Goal: Information Seeking & Learning: Learn about a topic

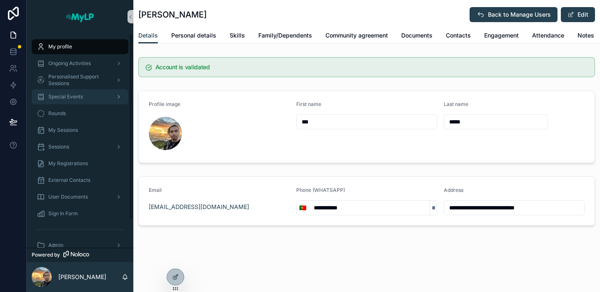
click at [96, 100] on div "Special Events" at bounding box center [80, 96] width 87 height 13
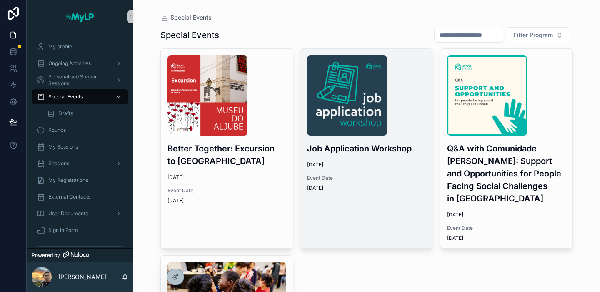
click at [365, 88] on img "scrollable content" at bounding box center [347, 95] width 80 height 80
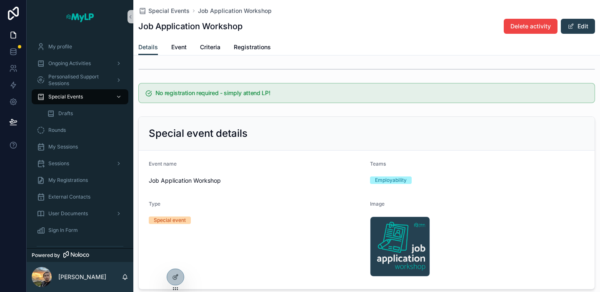
click at [192, 47] on div "Details Event Criteria Registrations" at bounding box center [366, 47] width 457 height 16
click at [180, 47] on span "Event" at bounding box center [178, 47] width 15 height 8
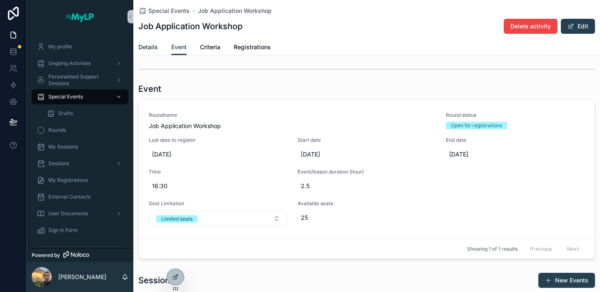
click at [142, 50] on span "Details" at bounding box center [148, 47] width 20 height 8
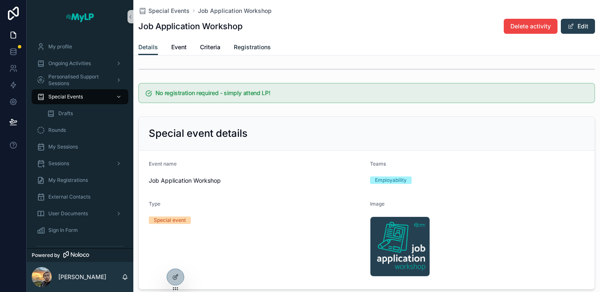
click at [246, 48] on span "Registrations" at bounding box center [252, 47] width 37 height 8
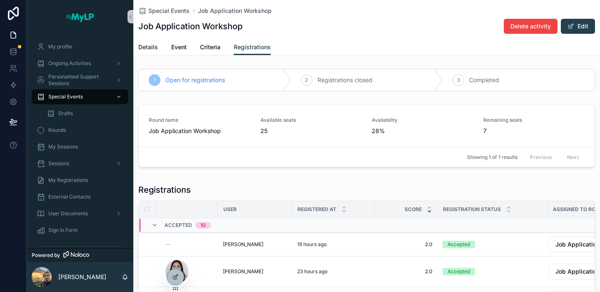
click at [149, 49] on span "Details" at bounding box center [148, 47] width 20 height 8
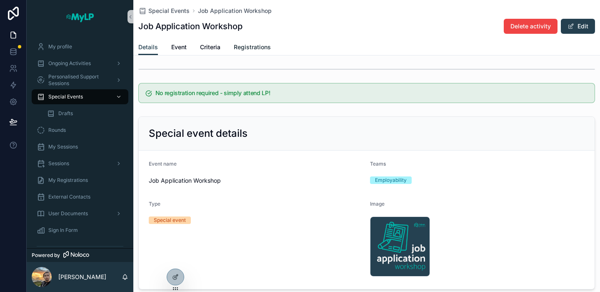
click at [246, 50] on span "Registrations" at bounding box center [252, 47] width 37 height 8
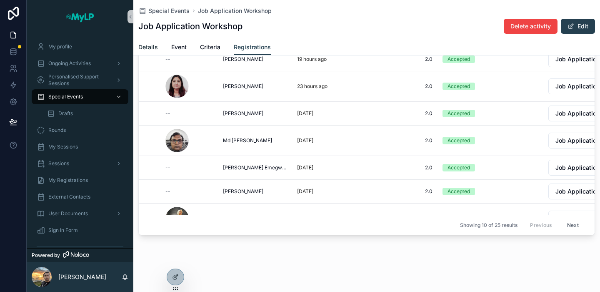
click at [150, 50] on span "Details" at bounding box center [148, 47] width 20 height 8
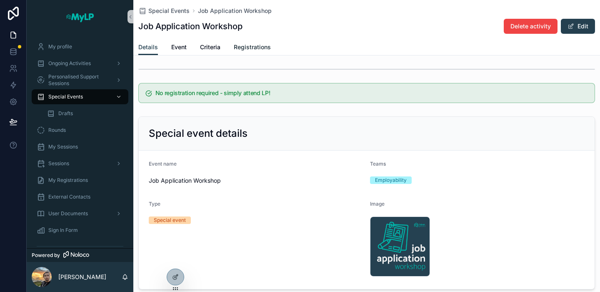
click at [255, 47] on span "Registrations" at bounding box center [252, 47] width 37 height 8
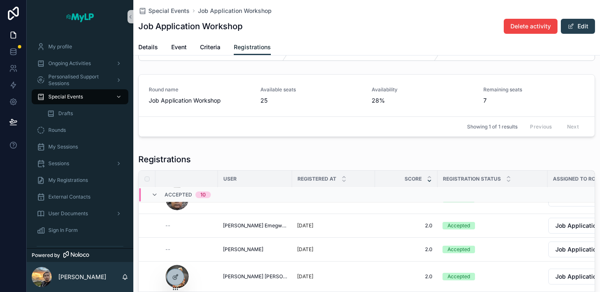
scroll to position [185, 0]
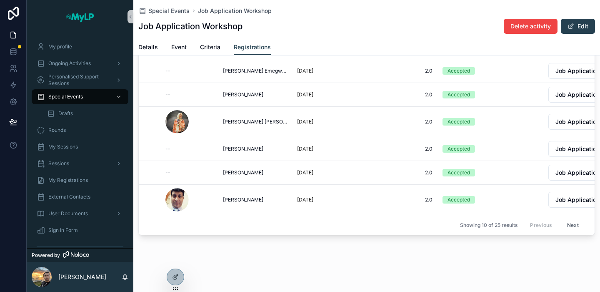
click at [572, 226] on button "Next" at bounding box center [572, 224] width 23 height 13
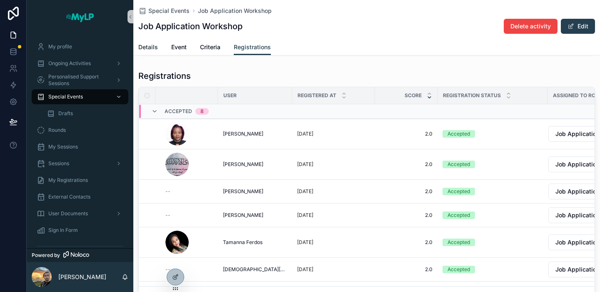
click at [154, 50] on span "Details" at bounding box center [148, 47] width 20 height 8
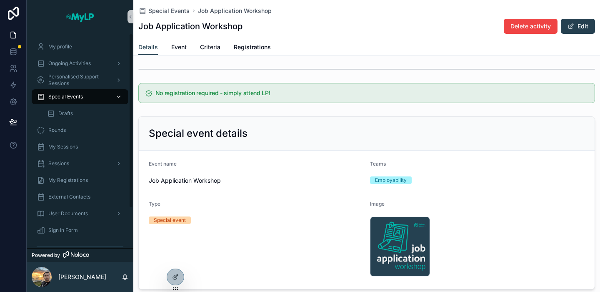
click at [100, 94] on div "Special Events" at bounding box center [80, 96] width 87 height 13
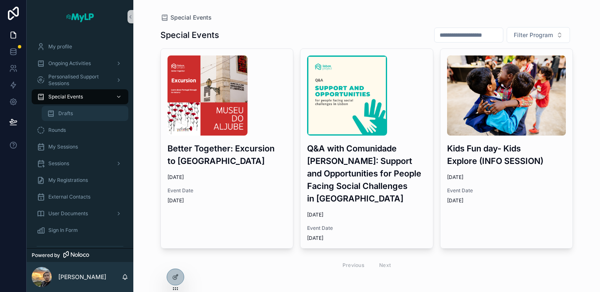
click at [88, 116] on div "Drafts" at bounding box center [85, 113] width 77 height 13
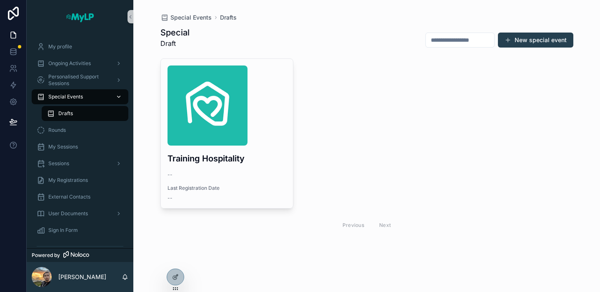
click at [88, 100] on div "Special Events" at bounding box center [80, 96] width 87 height 13
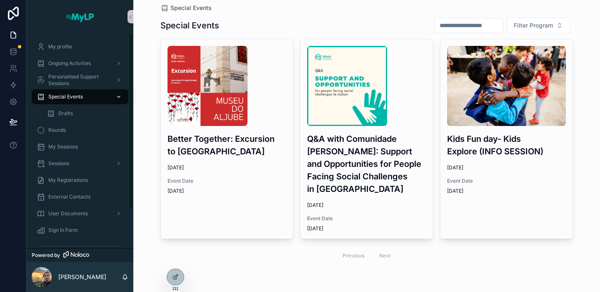
click at [80, 94] on span "Special Events" at bounding box center [65, 96] width 35 height 7
click at [60, 119] on div "Drafts" at bounding box center [85, 113] width 77 height 13
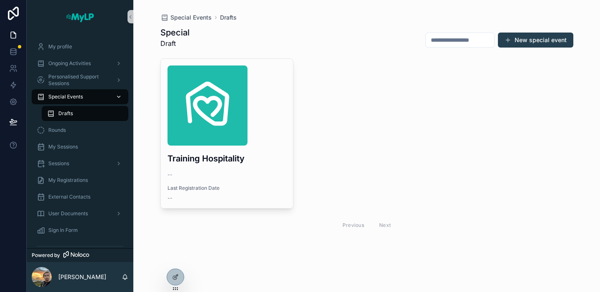
click at [85, 94] on div "Special Events" at bounding box center [80, 96] width 87 height 13
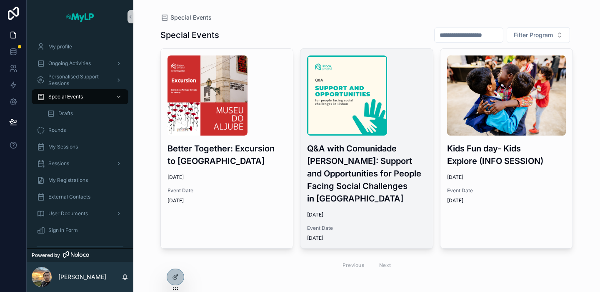
scroll to position [10, 0]
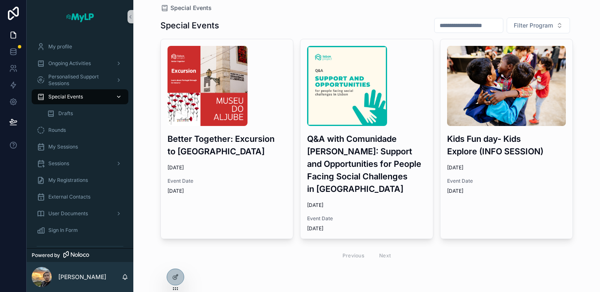
click at [58, 100] on div "Special Events" at bounding box center [80, 96] width 87 height 13
click at [123, 97] on link "Special Events" at bounding box center [80, 96] width 97 height 15
click at [116, 95] on icon "scrollable content" at bounding box center [119, 97] width 6 height 6
click at [83, 104] on link "Special Events" at bounding box center [80, 96] width 97 height 15
click at [80, 110] on div "Drafts" at bounding box center [85, 113] width 77 height 13
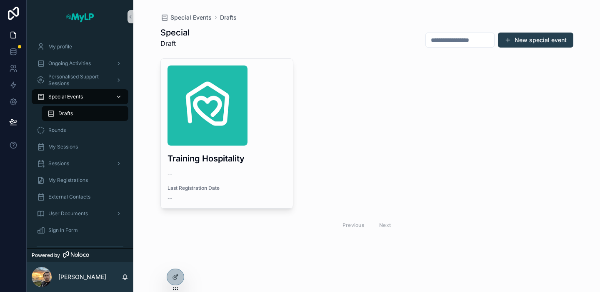
click at [72, 102] on div "Special Events" at bounding box center [80, 96] width 87 height 13
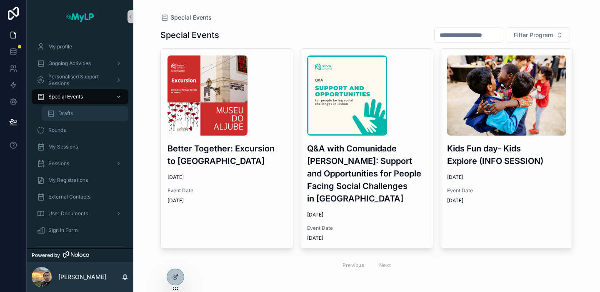
click at [74, 112] on div "Drafts" at bounding box center [85, 113] width 77 height 13
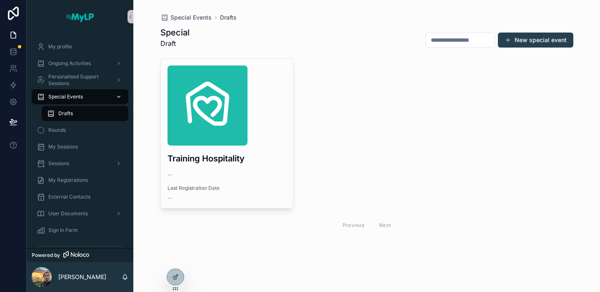
click at [73, 97] on span "Special Events" at bounding box center [65, 96] width 35 height 7
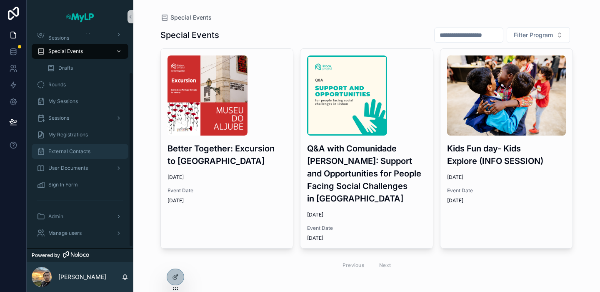
scroll to position [49, 0]
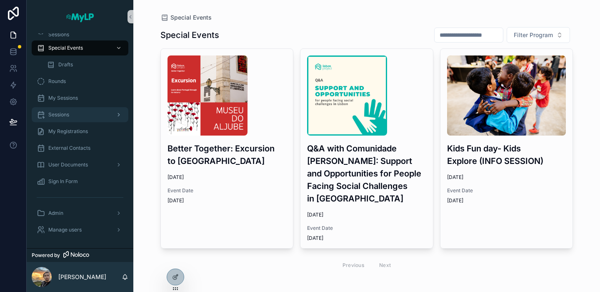
click at [113, 113] on div "scrollable content" at bounding box center [118, 114] width 11 height 13
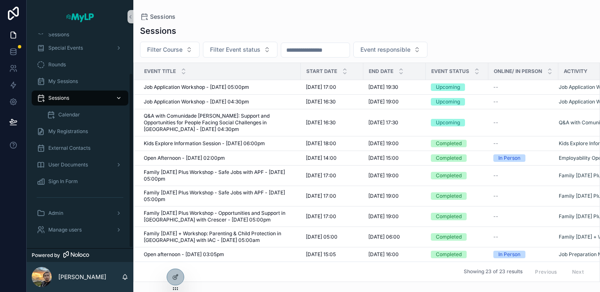
click at [121, 98] on div "scrollable content" at bounding box center [118, 97] width 11 height 13
click at [119, 97] on icon "scrollable content" at bounding box center [119, 98] width 6 height 6
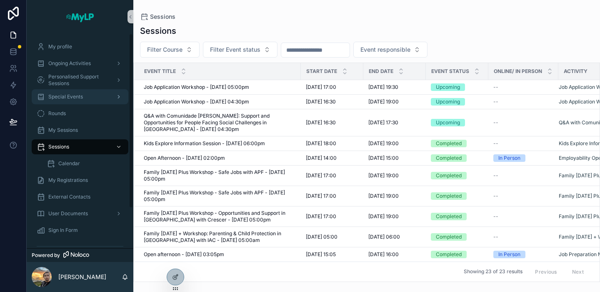
click at [88, 100] on div "Special Events" at bounding box center [80, 96] width 87 height 13
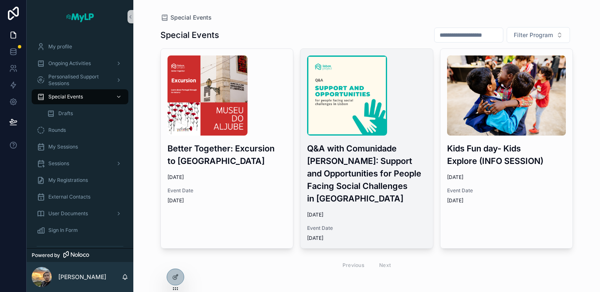
scroll to position [10, 0]
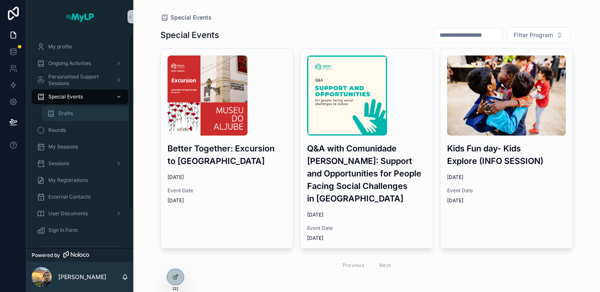
click at [59, 117] on div "Drafts" at bounding box center [85, 113] width 77 height 13
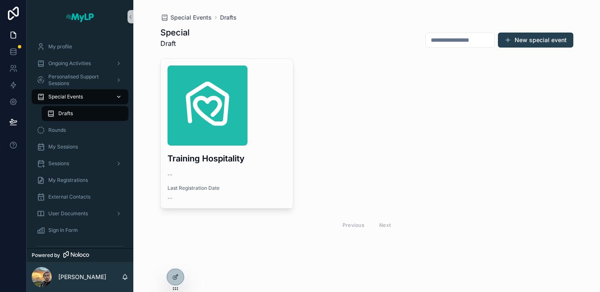
click at [78, 96] on span "Special Events" at bounding box center [65, 96] width 35 height 7
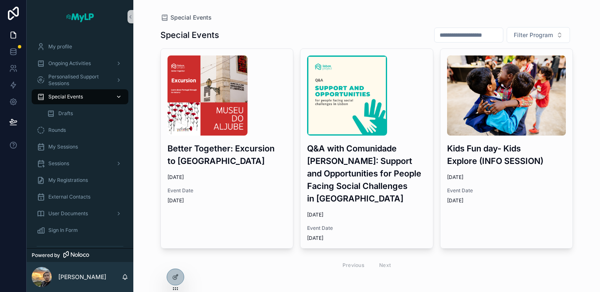
click at [116, 98] on icon "scrollable content" at bounding box center [119, 97] width 6 height 6
click at [82, 133] on div "Rounds" at bounding box center [80, 129] width 87 height 13
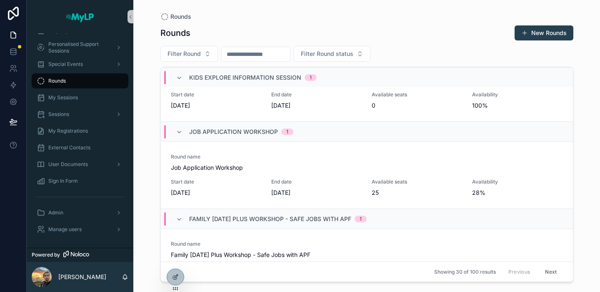
scroll to position [295, 0]
click at [265, 131] on span "Job Application Workshop" at bounding box center [233, 131] width 89 height 8
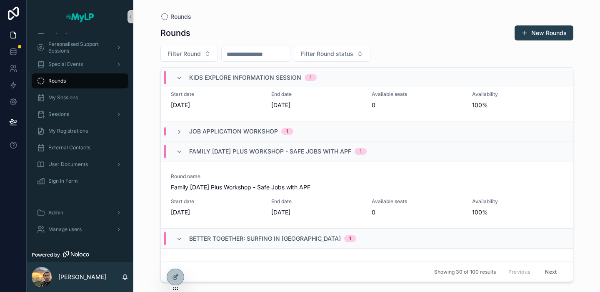
click at [259, 131] on span "Job Application Workshop" at bounding box center [233, 131] width 89 height 8
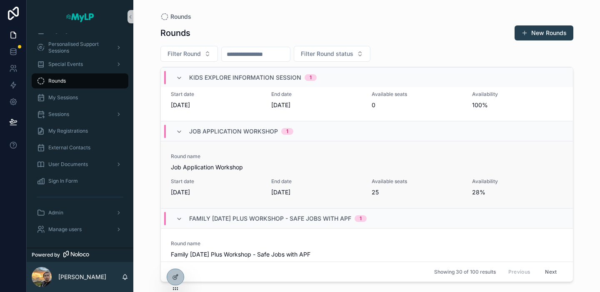
click at [240, 168] on span "Job Application Workshop" at bounding box center [367, 167] width 392 height 8
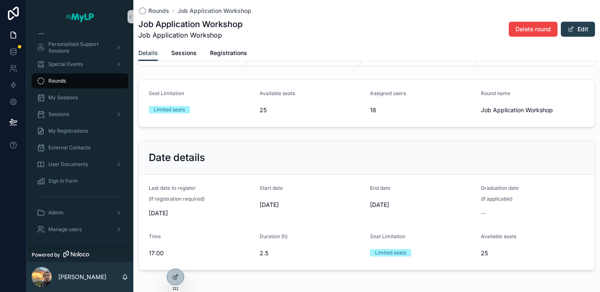
scroll to position [30, 0]
click at [190, 55] on span "Sessions" at bounding box center [183, 53] width 25 height 8
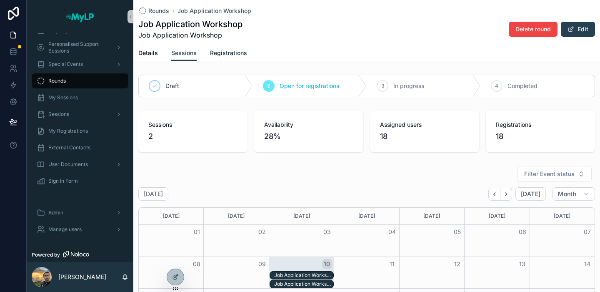
click at [228, 51] on span "Registrations" at bounding box center [228, 53] width 37 height 8
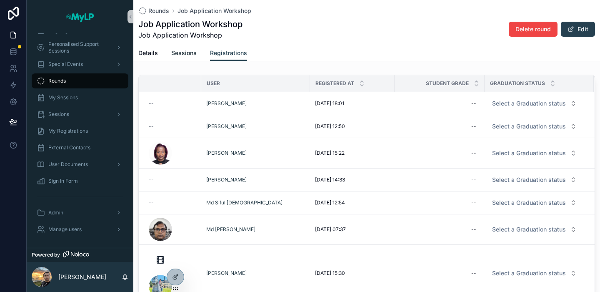
click at [190, 51] on span "Sessions" at bounding box center [183, 53] width 25 height 8
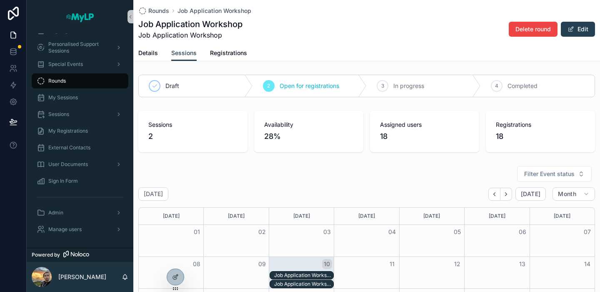
click at [159, 51] on div "Details Sessions Registrations" at bounding box center [366, 53] width 457 height 16
click at [156, 51] on span "Details" at bounding box center [148, 53] width 20 height 8
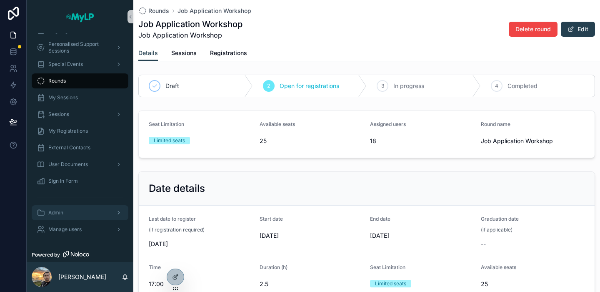
click at [115, 212] on div "scrollable content" at bounding box center [118, 212] width 11 height 13
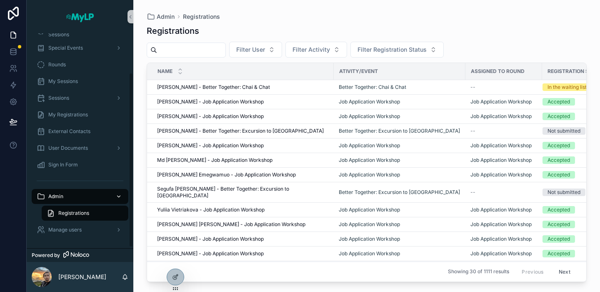
scroll to position [48, 0]
click at [118, 198] on icon "scrollable content" at bounding box center [119, 197] width 6 height 6
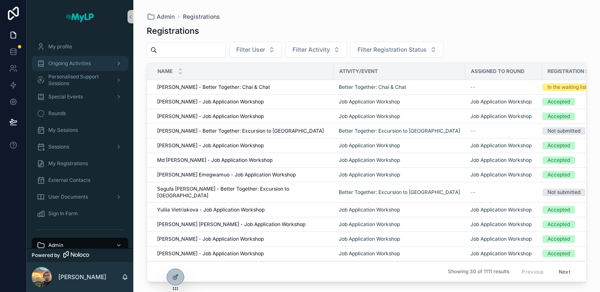
click at [88, 64] on span "Ongoing Activities" at bounding box center [69, 63] width 43 height 7
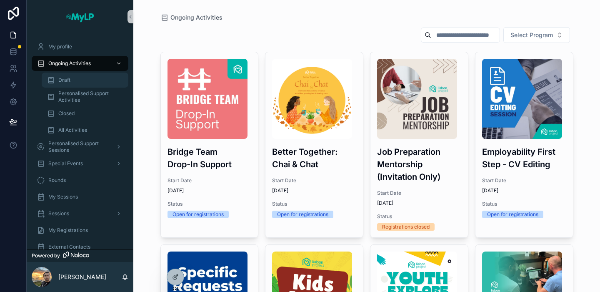
click at [85, 78] on div "Draft" at bounding box center [85, 79] width 77 height 13
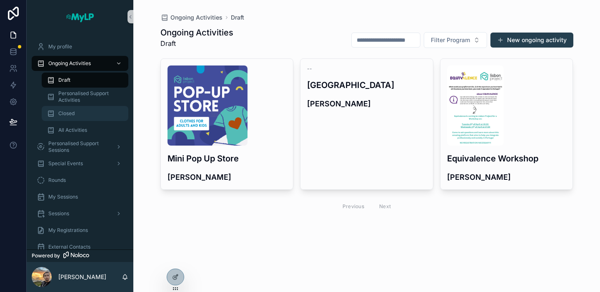
click at [82, 111] on div "Closed" at bounding box center [85, 113] width 77 height 13
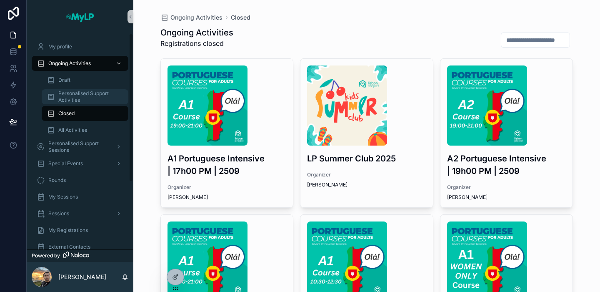
click at [88, 100] on span "Personalised Support Activities" at bounding box center [89, 96] width 62 height 13
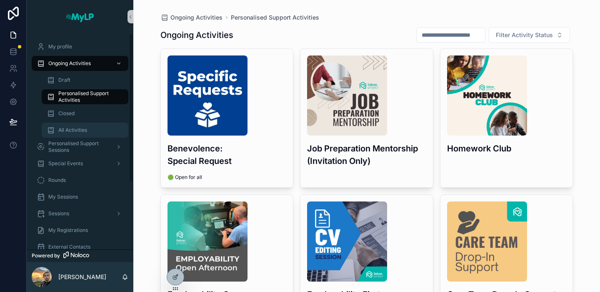
click at [95, 127] on div "All Activities" at bounding box center [85, 129] width 77 height 13
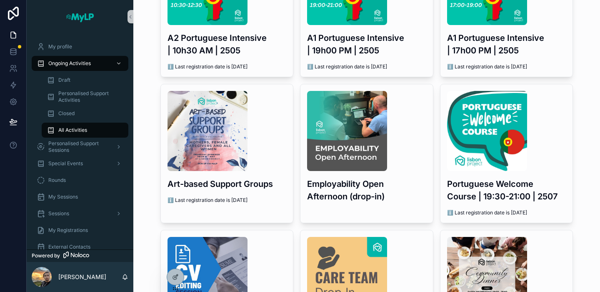
scroll to position [1287, 0]
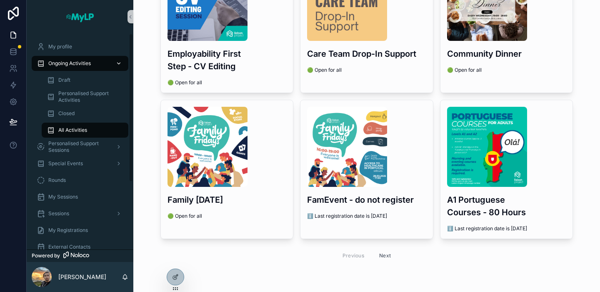
click at [61, 66] on span "Ongoing Activities" at bounding box center [69, 63] width 43 height 7
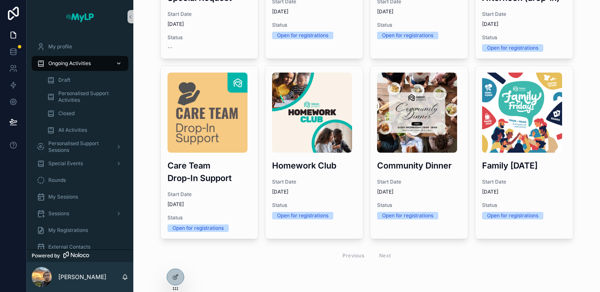
scroll to position [359, 0]
click at [125, 60] on link "Ongoing Activities" at bounding box center [80, 63] width 97 height 15
click at [118, 61] on icon "scrollable content" at bounding box center [119, 63] width 6 height 6
click at [80, 120] on link "Closed" at bounding box center [85, 113] width 87 height 15
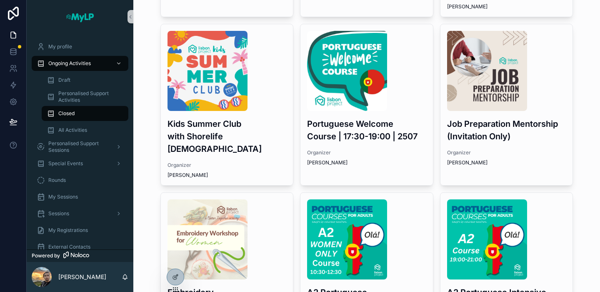
scroll to position [773, 0]
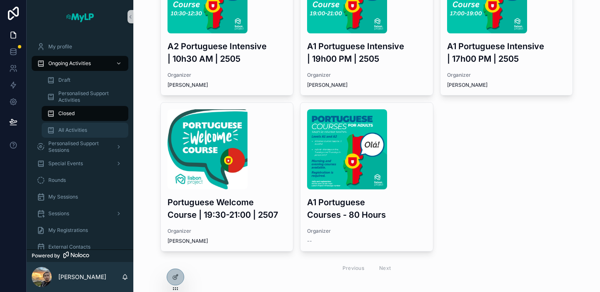
click at [80, 130] on span "All Activities" at bounding box center [72, 130] width 29 height 7
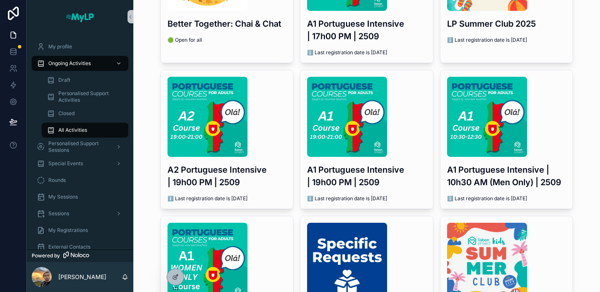
scroll to position [133, 0]
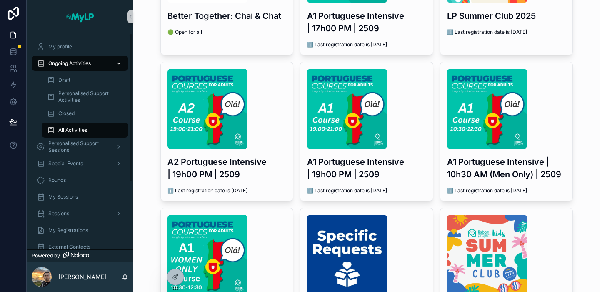
click at [120, 63] on icon "scrollable content" at bounding box center [119, 63] width 6 height 6
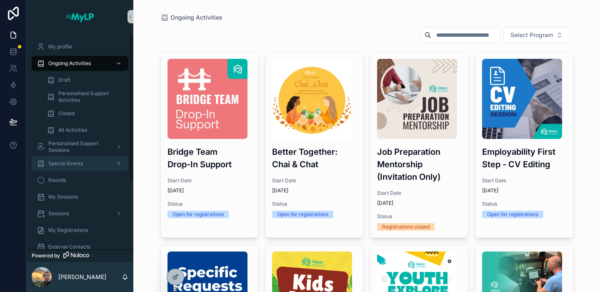
click at [63, 160] on span "Special Events" at bounding box center [65, 163] width 35 height 7
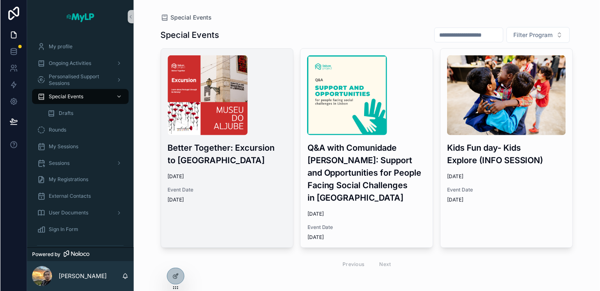
scroll to position [10, 0]
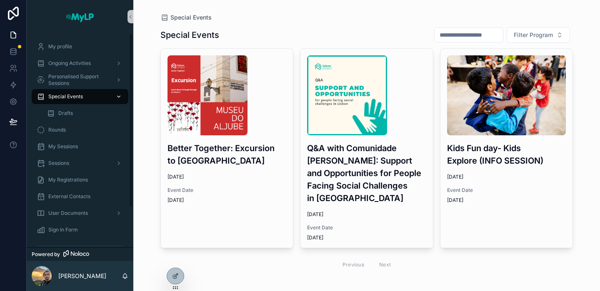
click at [90, 97] on div "Special Events" at bounding box center [80, 96] width 87 height 13
click at [90, 123] on link "Rounds" at bounding box center [80, 130] width 97 height 15
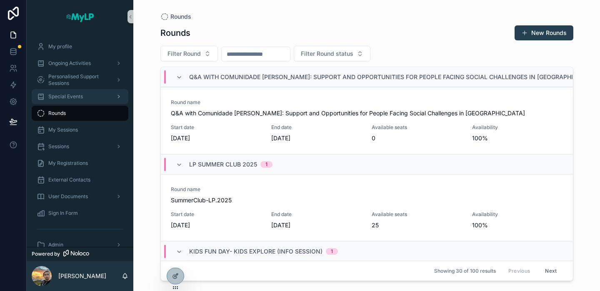
click at [84, 104] on link "Special Events" at bounding box center [80, 96] width 97 height 15
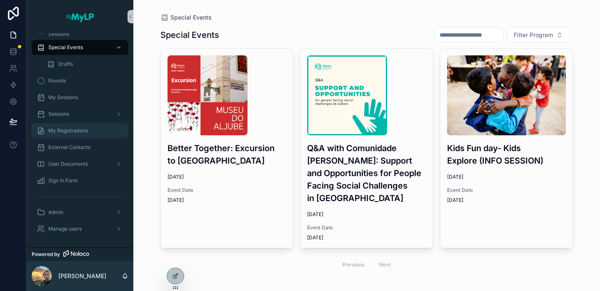
scroll to position [1, 0]
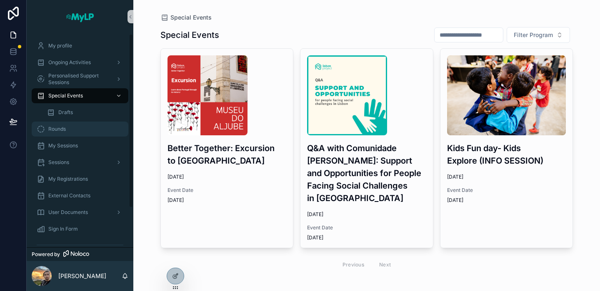
click at [70, 132] on div "Rounds" at bounding box center [80, 129] width 87 height 13
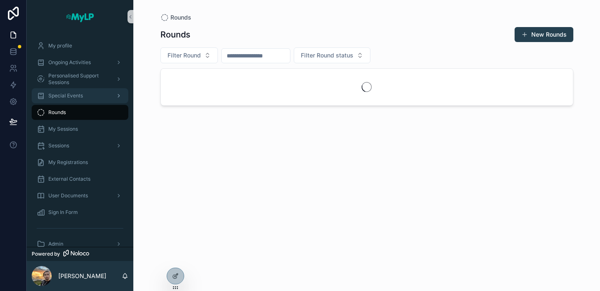
click at [80, 100] on div "Special Events" at bounding box center [80, 95] width 87 height 13
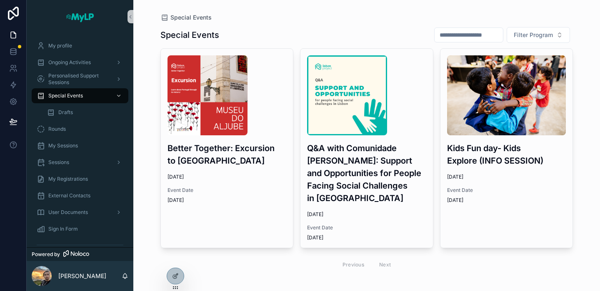
click at [304, 23] on div "Special Events Filter Program Better Together: Excursion to Museo do Aljube 12/…" at bounding box center [366, 162] width 413 height 280
